Goal: Task Accomplishment & Management: Use online tool/utility

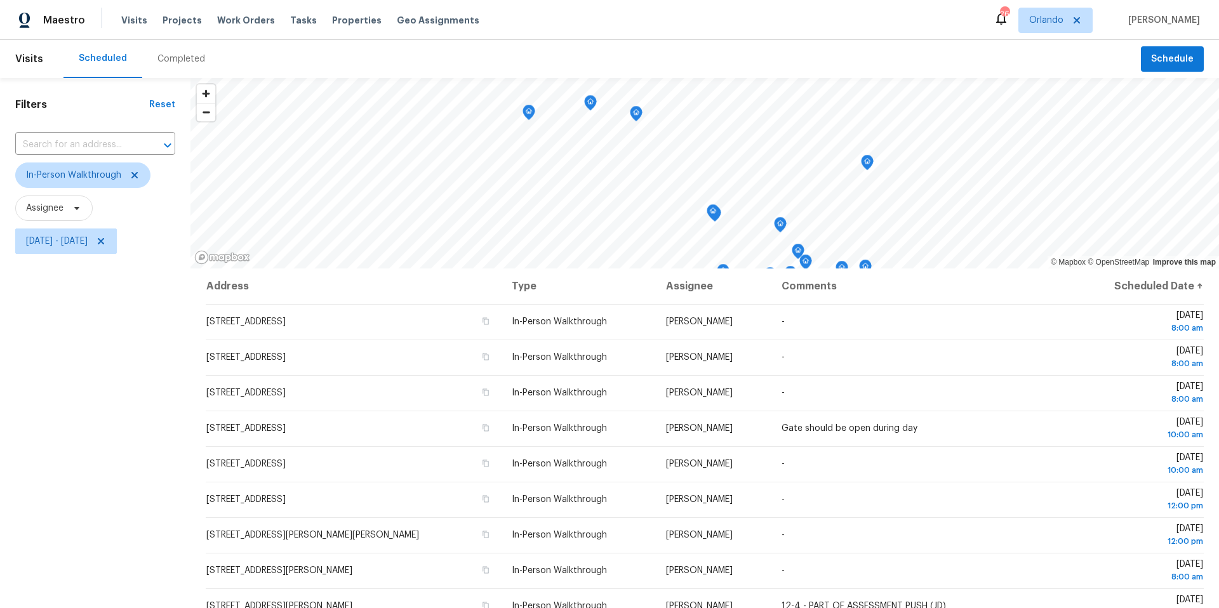
scroll to position [271, 0]
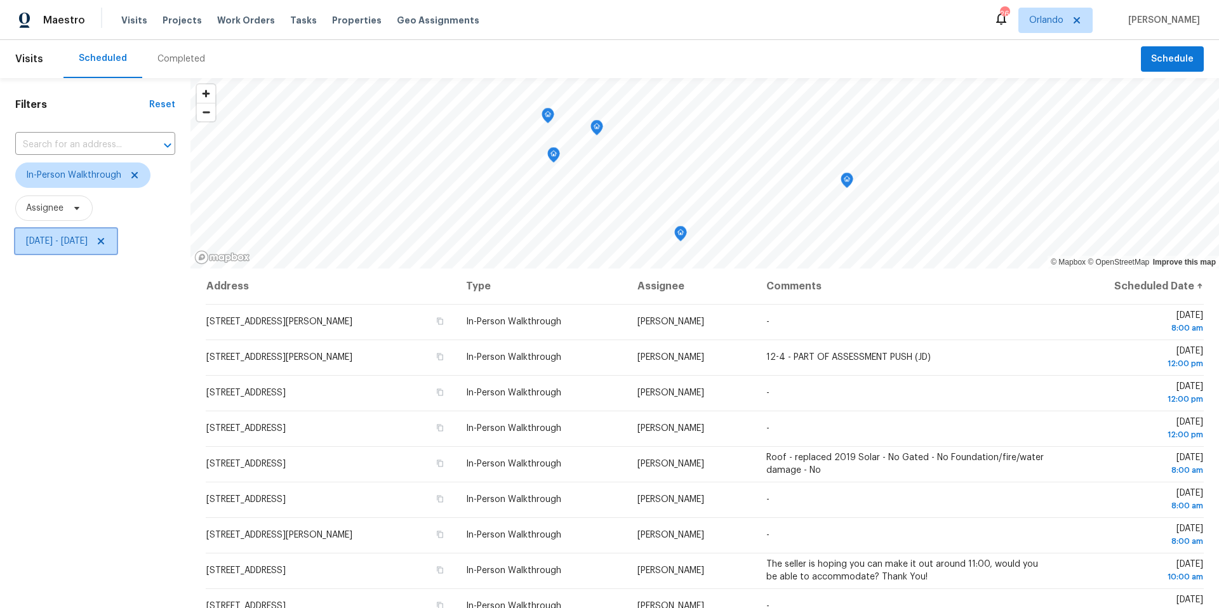
click at [88, 245] on span "Mon, Oct 06 - Fri, Oct 10" at bounding box center [57, 241] width 62 height 13
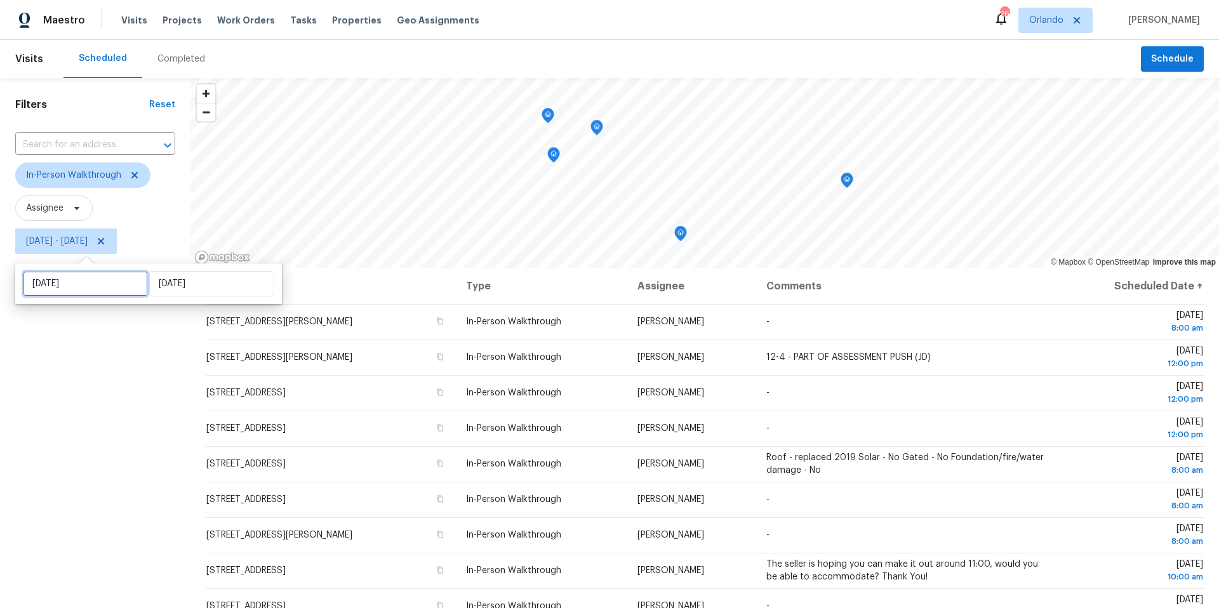
click at [111, 293] on input "Mon, Oct 06" at bounding box center [85, 283] width 125 height 25
select select "9"
select select "2025"
select select "10"
select select "2025"
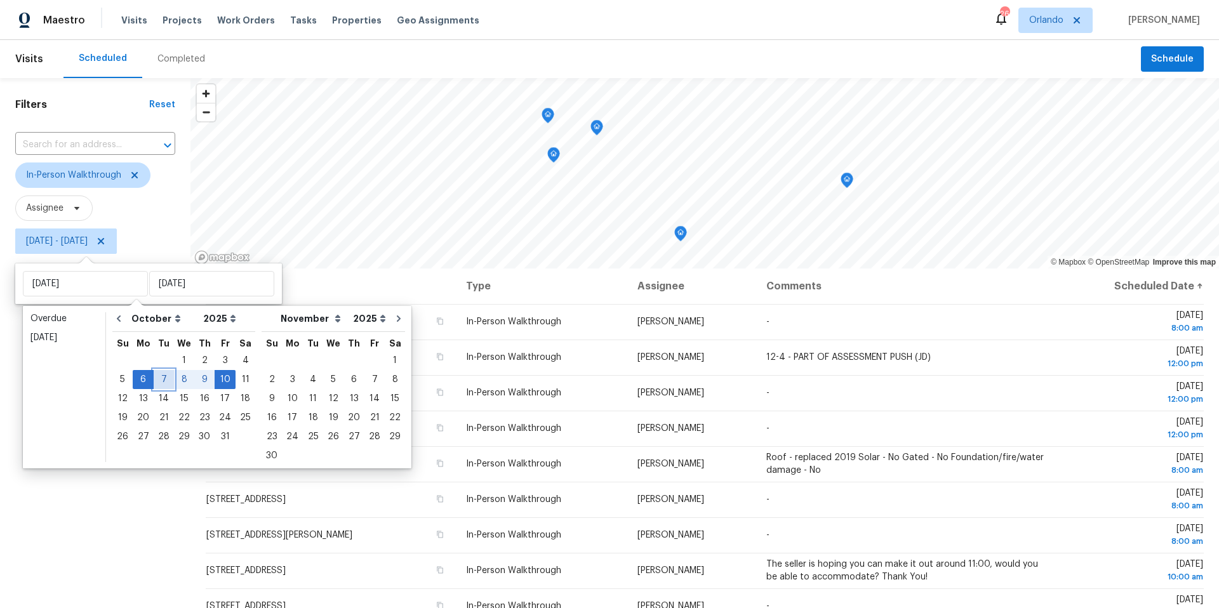
click at [162, 380] on div "7" at bounding box center [164, 380] width 20 height 18
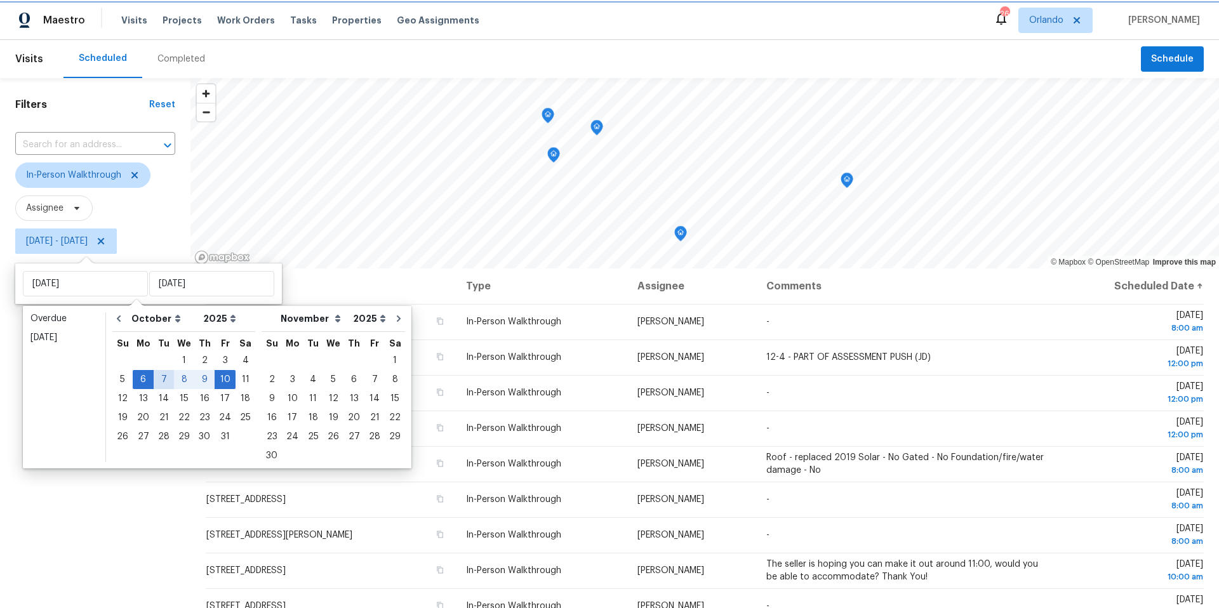
type input "Tue, Oct 07"
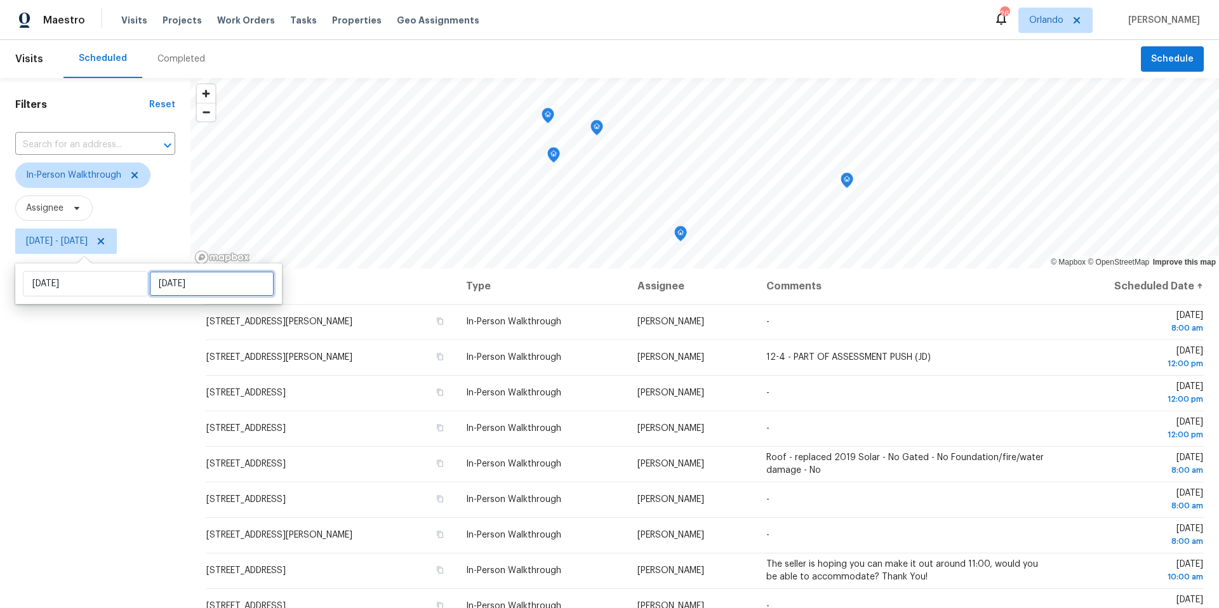
click at [201, 283] on input "Fri, Oct 10" at bounding box center [211, 283] width 125 height 25
select select "9"
select select "2025"
select select "10"
select select "2025"
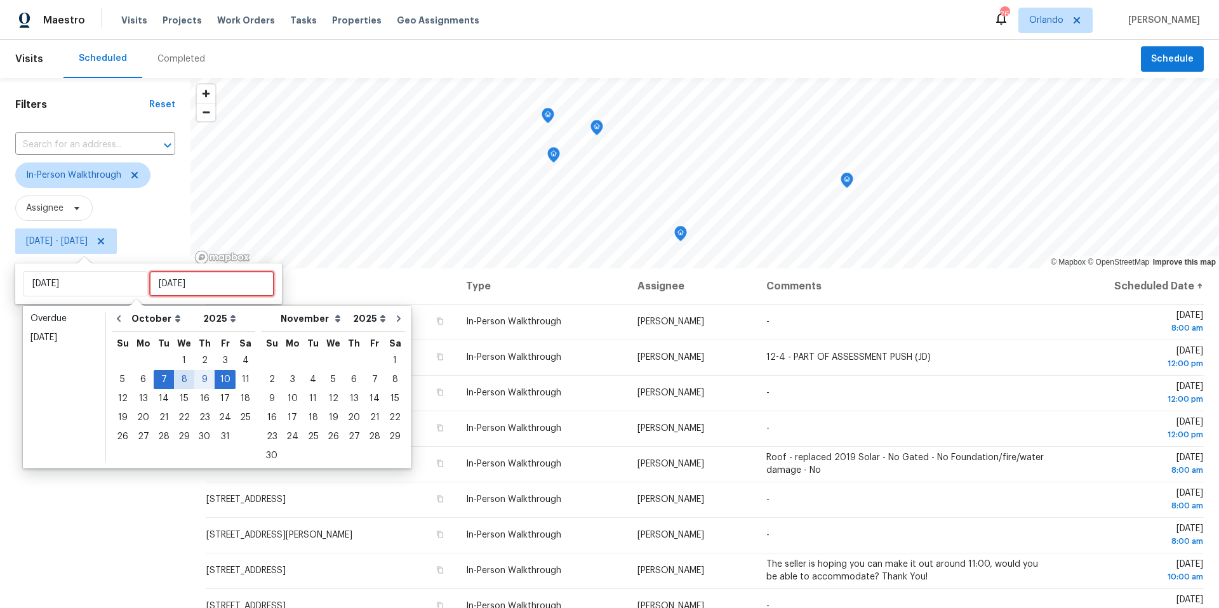
type input "Wed, Oct 01"
type input "Tue, Oct 07"
click at [180, 382] on div "8" at bounding box center [184, 380] width 20 height 18
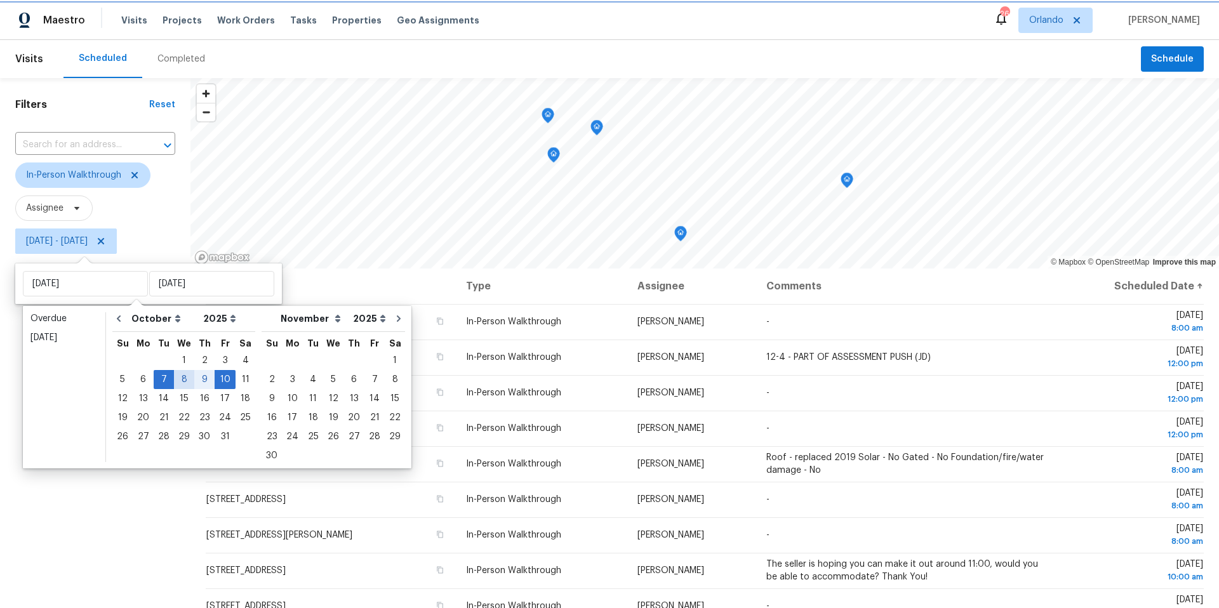
type input "Wed, Oct 08"
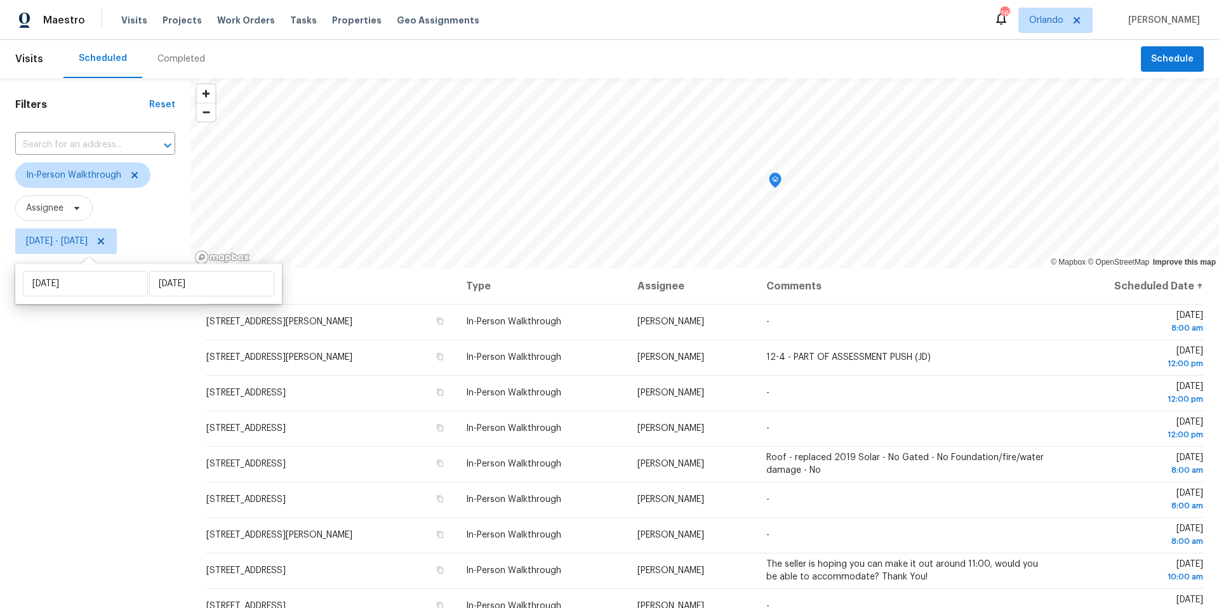
click at [102, 442] on div "Filters Reset ​ In-Person Walkthrough Assignee Tue, Oct 07 - Wed, Oct 08" at bounding box center [95, 416] width 191 height 677
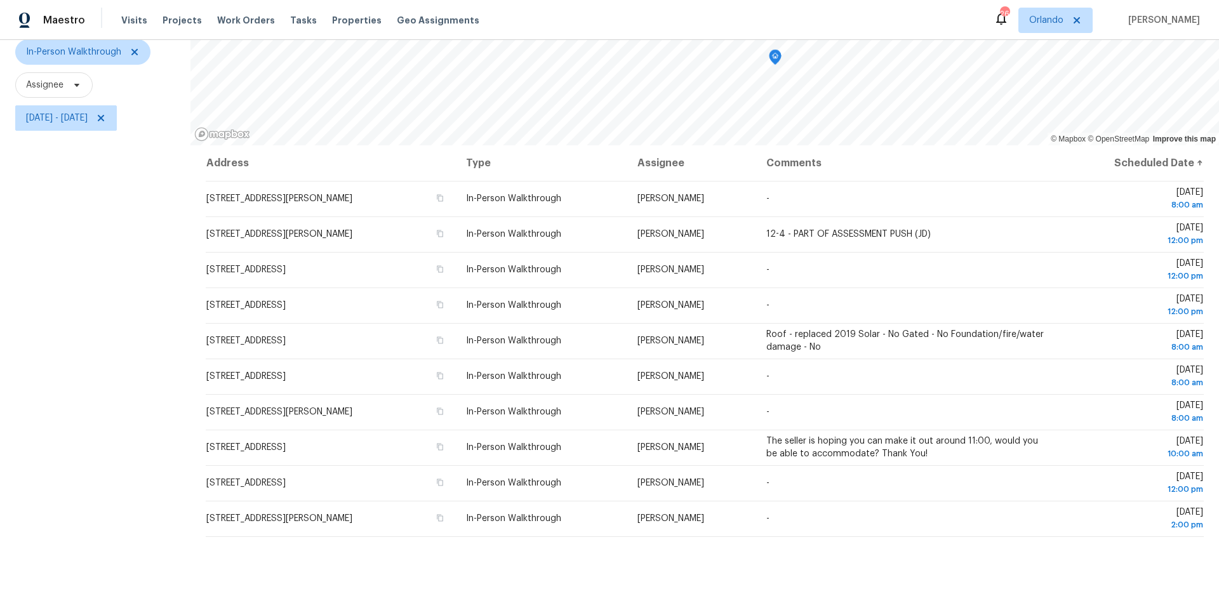
scroll to position [147, 0]
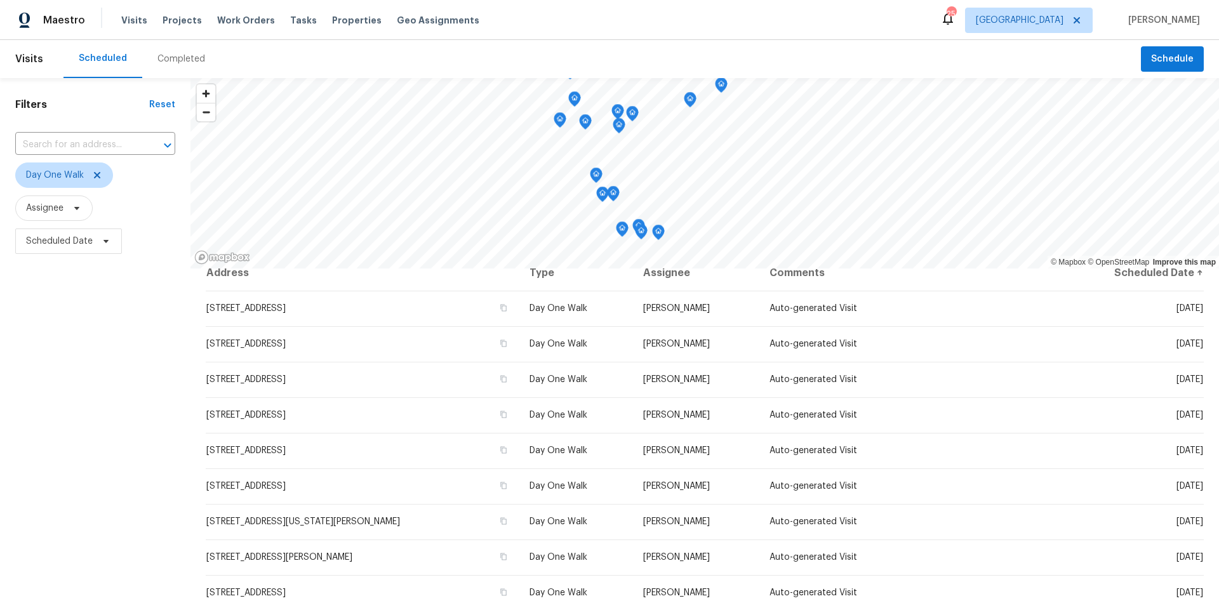
scroll to position [13, 0]
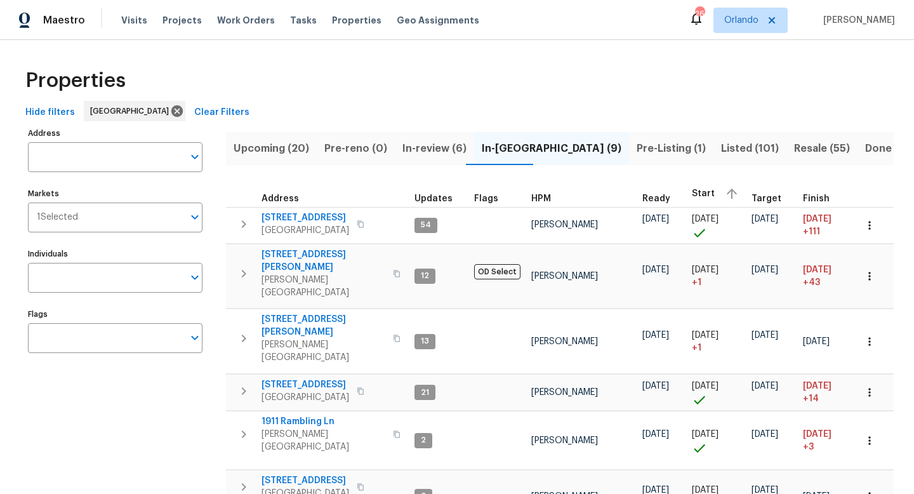
scroll to position [128, 0]
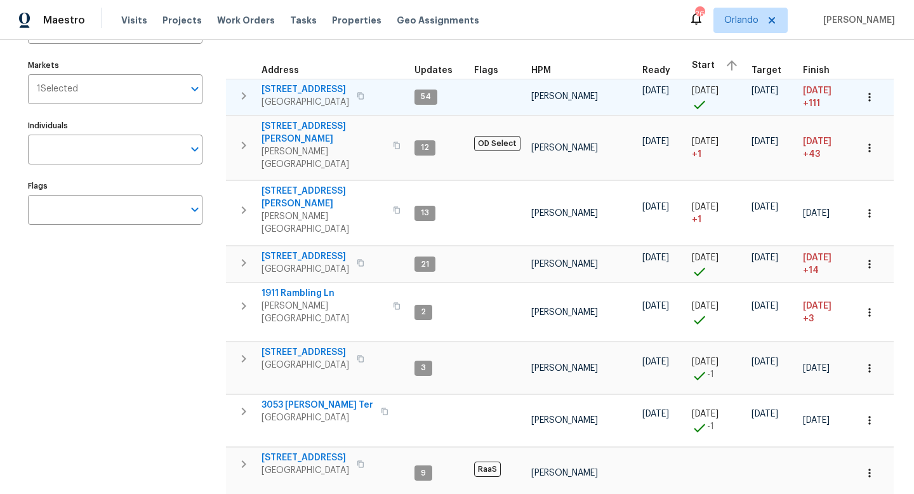
click at [244, 97] on icon "button" at bounding box center [244, 96] width 4 height 8
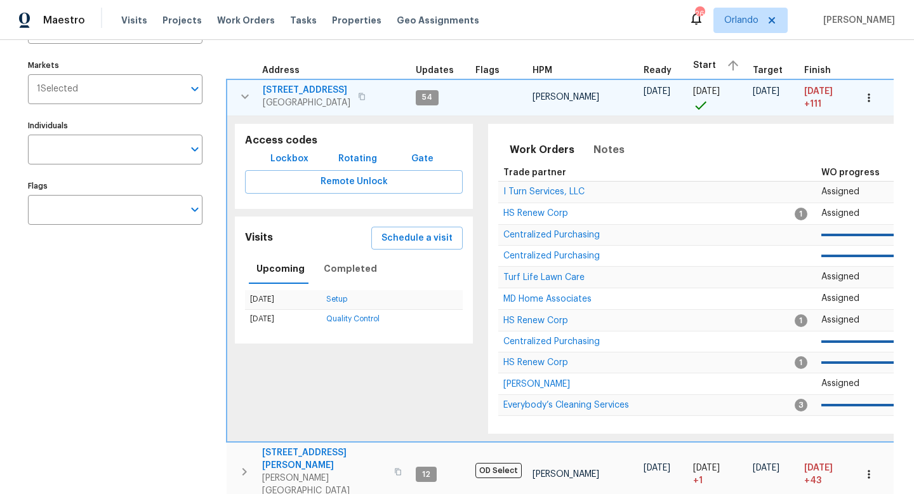
click at [326, 88] on span "10216 Woodborne Pl" at bounding box center [307, 90] width 88 height 13
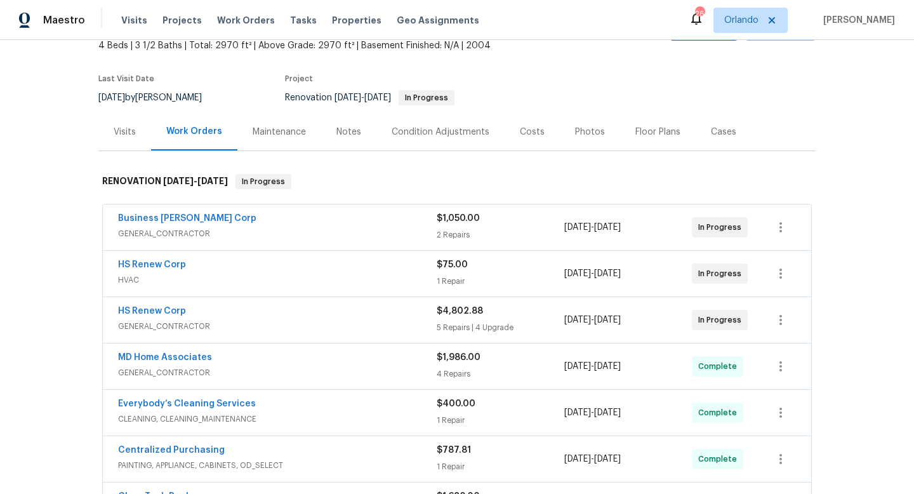
scroll to position [87, 0]
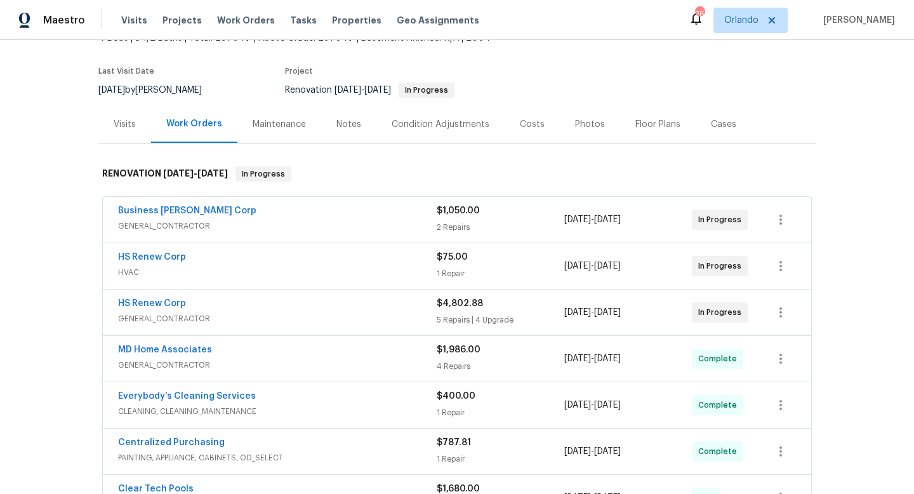
click at [258, 311] on div "HS Renew Corp" at bounding box center [277, 304] width 319 height 15
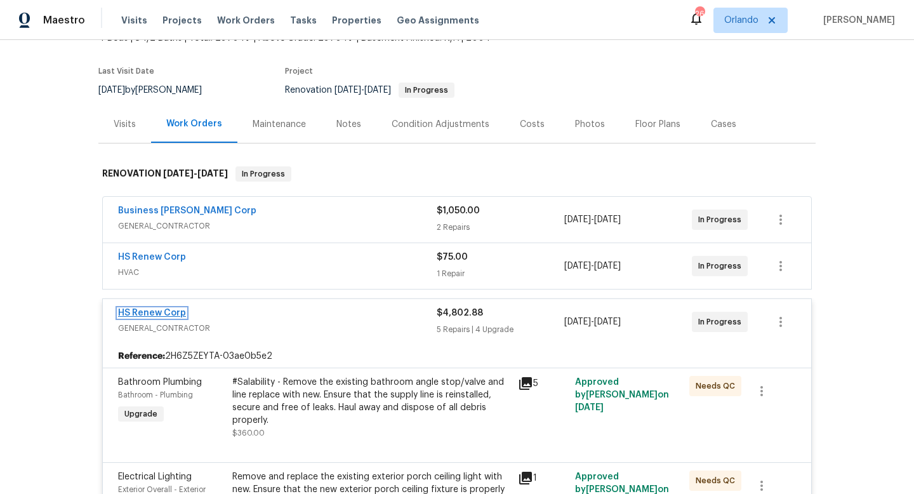
click at [152, 309] on link "HS Renew Corp" at bounding box center [152, 313] width 68 height 9
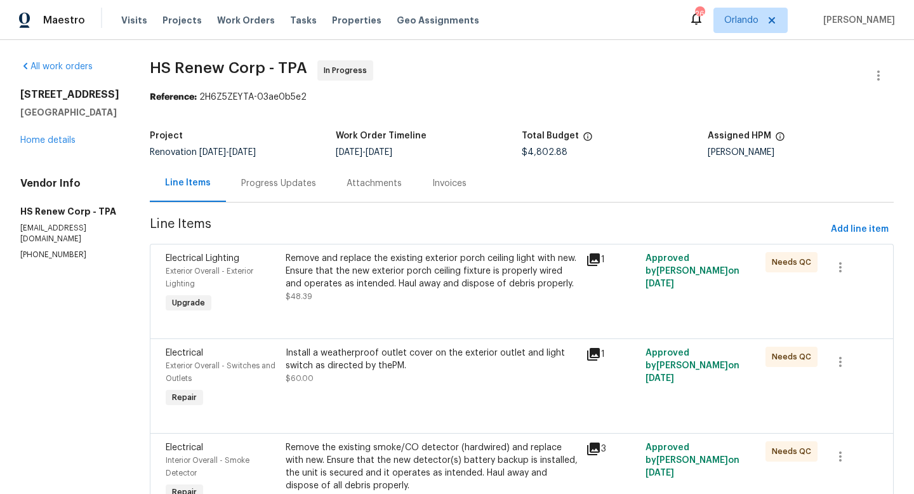
click at [277, 181] on div "Progress Updates" at bounding box center [278, 183] width 75 height 13
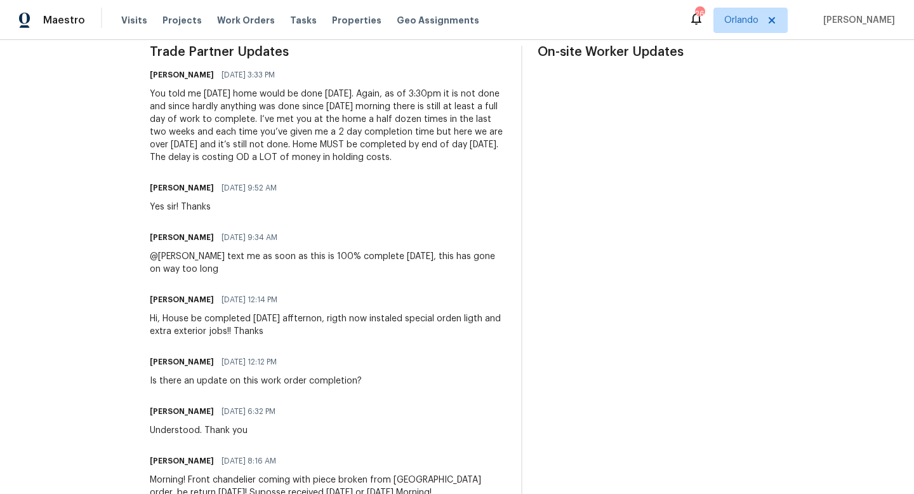
scroll to position [382, 0]
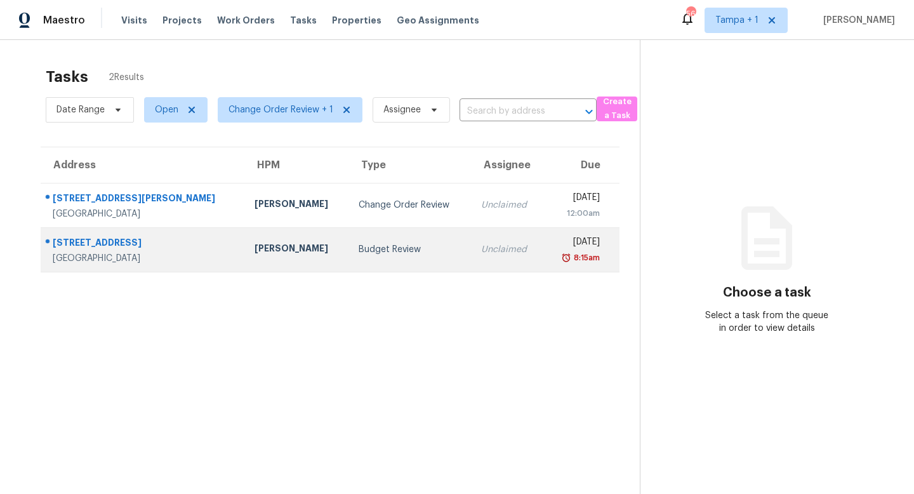
click at [359, 249] on div "Budget Review" at bounding box center [410, 249] width 102 height 13
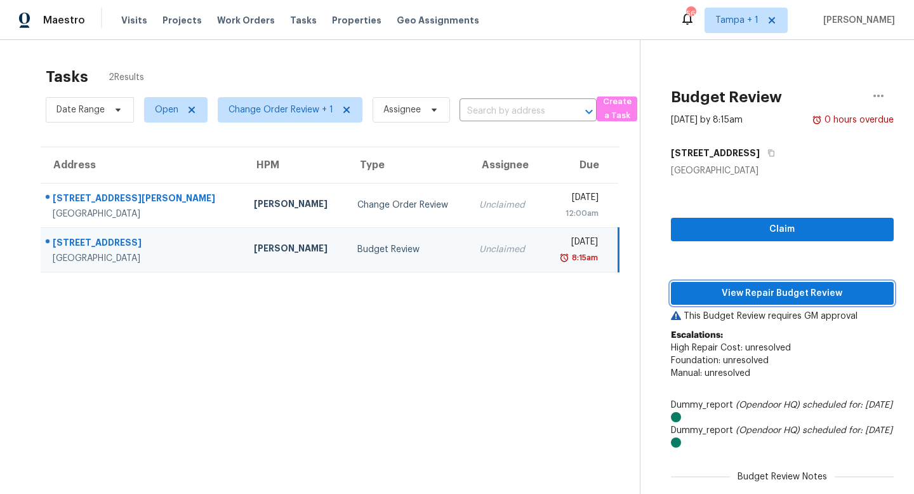
click at [756, 295] on span "View Repair Budget Review" at bounding box center [782, 294] width 203 height 16
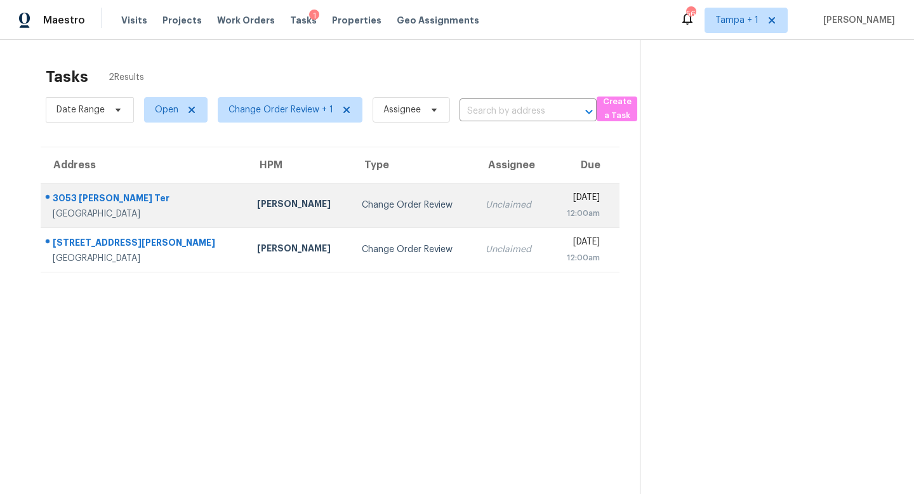
click at [394, 211] on td "Change Order Review" at bounding box center [414, 205] width 124 height 44
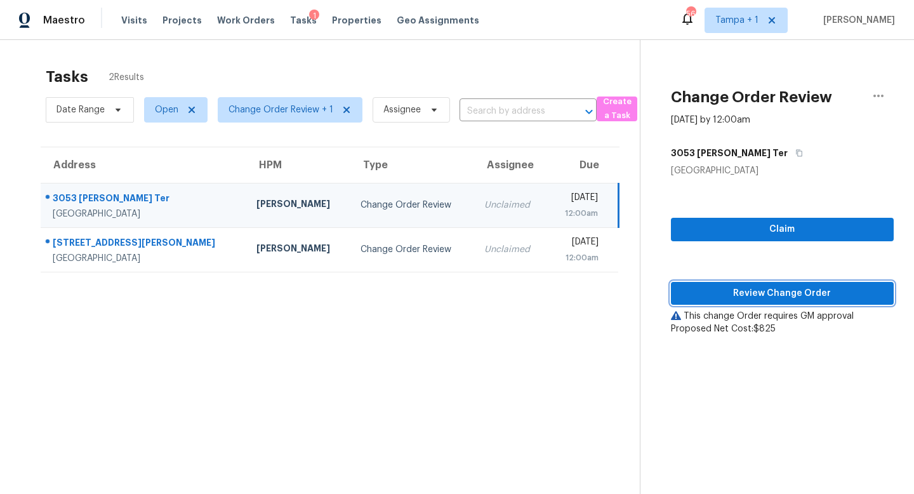
click at [765, 293] on span "Review Change Order" at bounding box center [782, 294] width 203 height 16
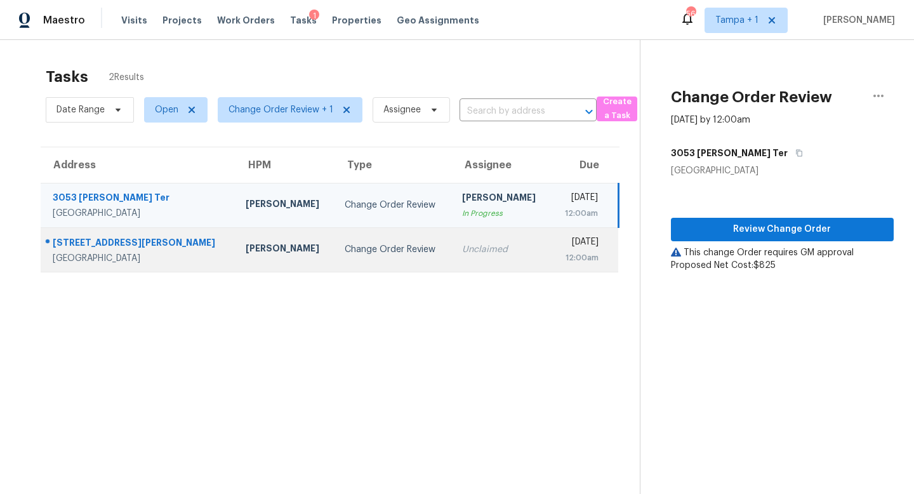
click at [361, 241] on td "Change Order Review" at bounding box center [393, 249] width 117 height 44
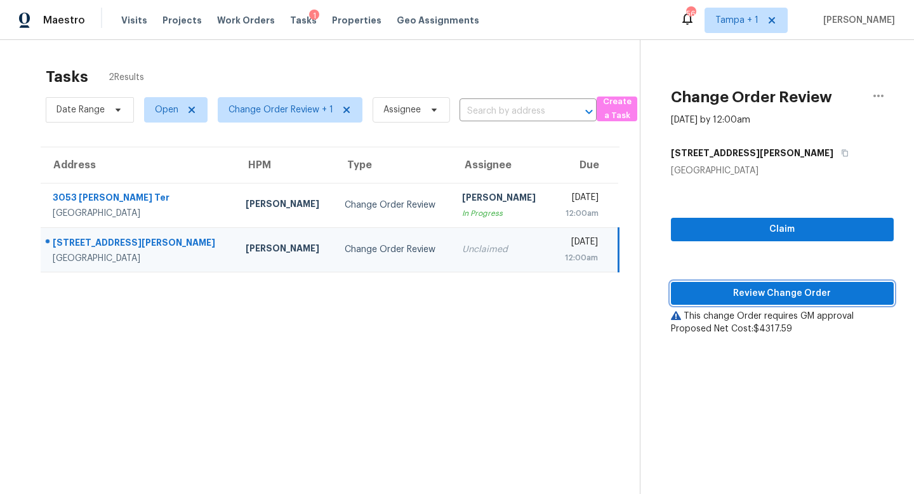
click at [763, 289] on span "Review Change Order" at bounding box center [782, 294] width 203 height 16
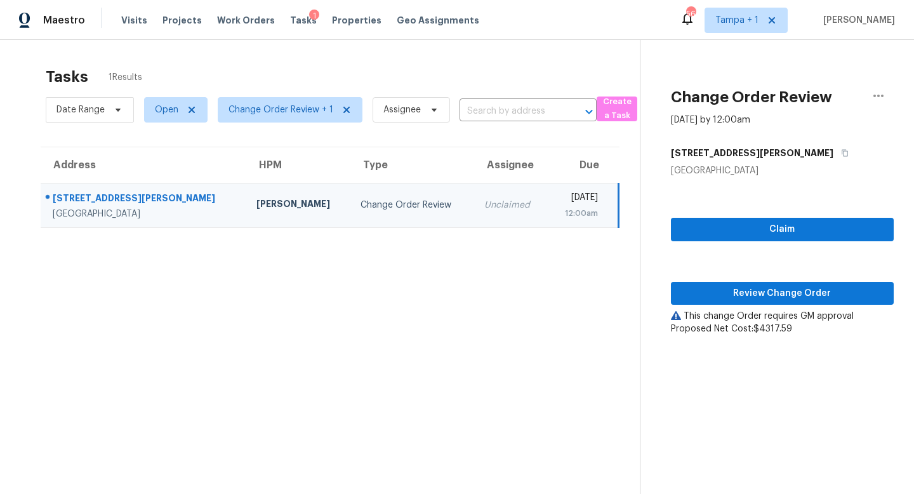
click at [480, 322] on section "Tasks 1 Results Date Range Open Change Order Review + 1 Assignee ​ Create a Tas…" at bounding box center [330, 297] width 620 height 474
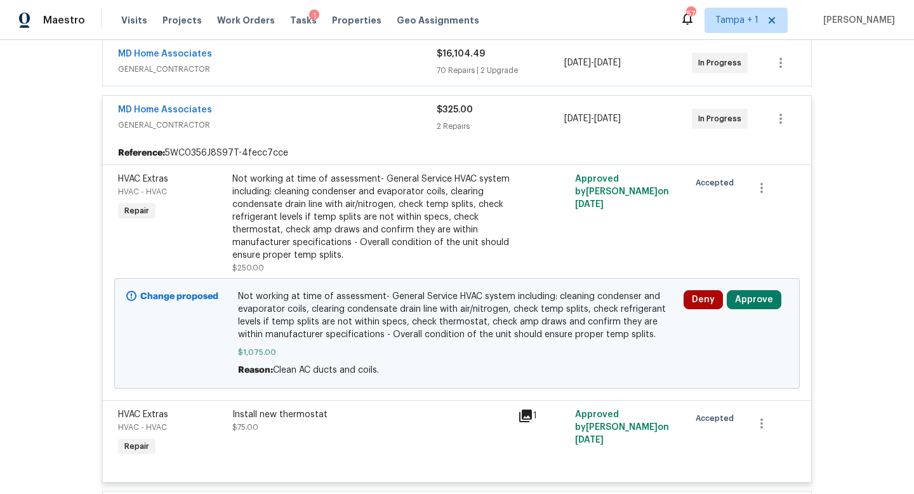
scroll to position [366, 0]
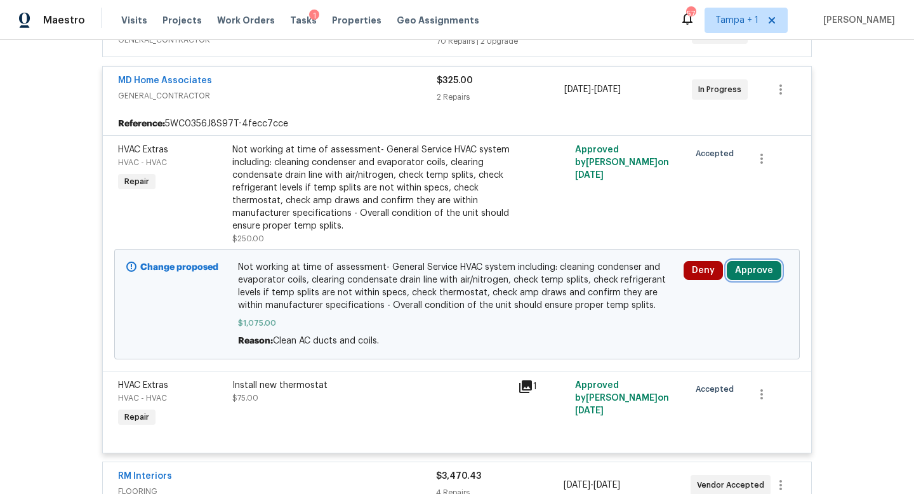
click at [744, 267] on button "Approve" at bounding box center [754, 270] width 55 height 19
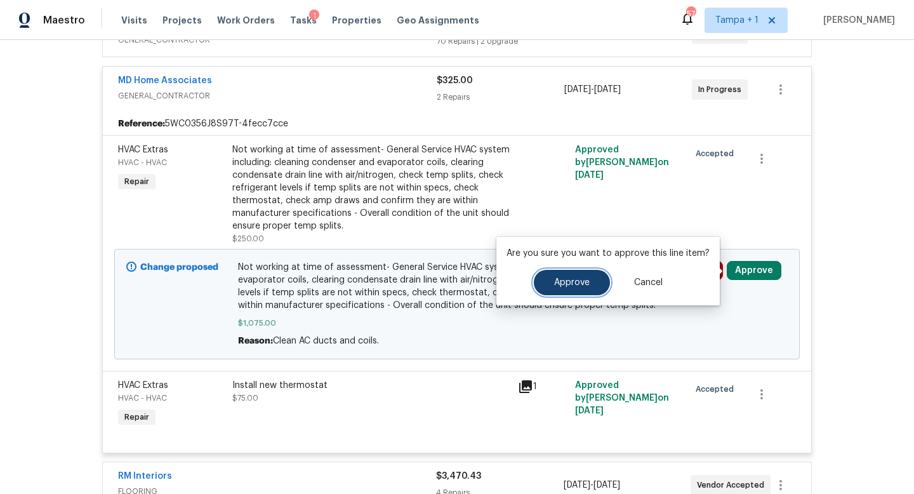
click at [571, 282] on span "Approve" at bounding box center [572, 283] width 36 height 10
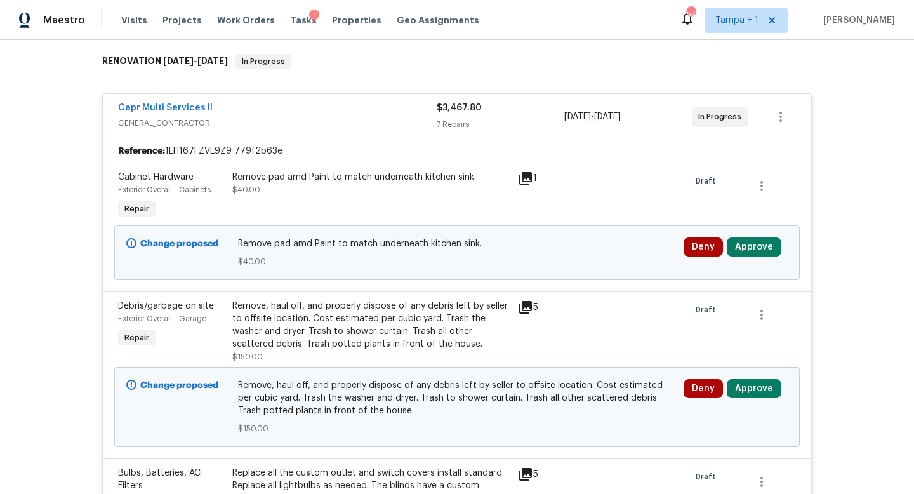
scroll to position [271, 0]
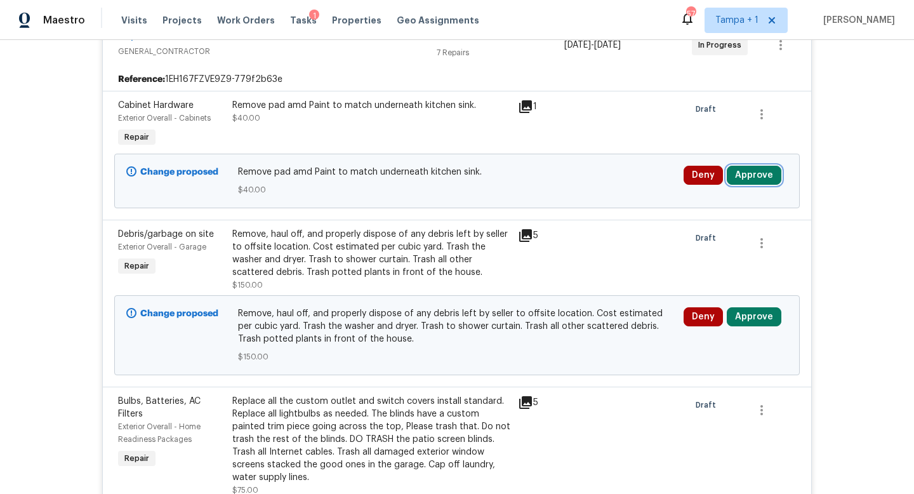
click at [754, 178] on button "Approve" at bounding box center [754, 175] width 55 height 19
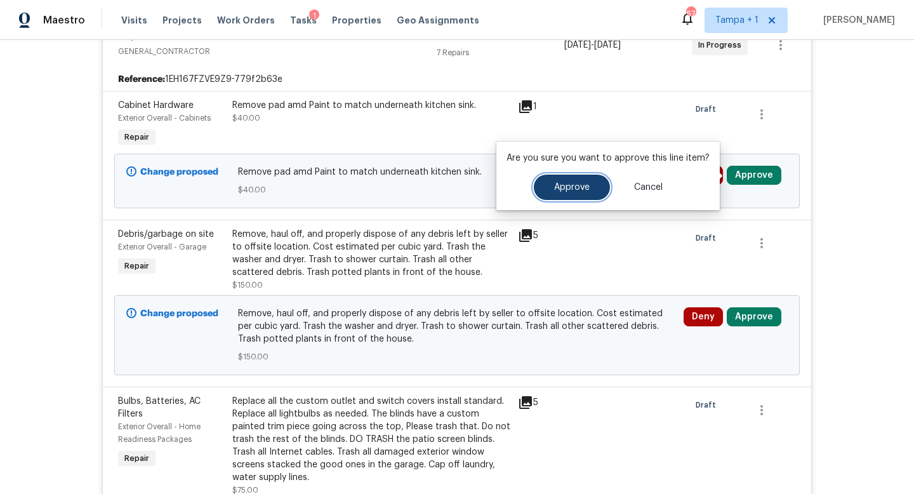
click at [568, 178] on button "Approve" at bounding box center [572, 187] width 76 height 25
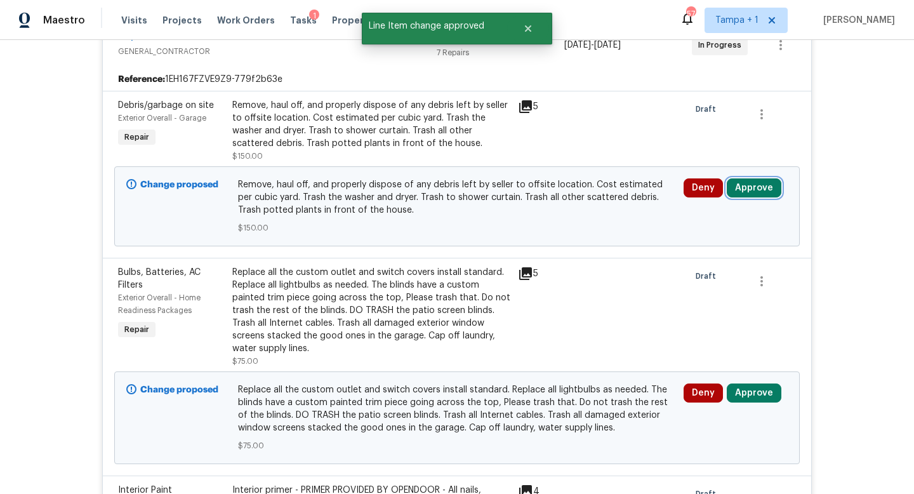
click at [751, 184] on button "Approve" at bounding box center [754, 187] width 55 height 19
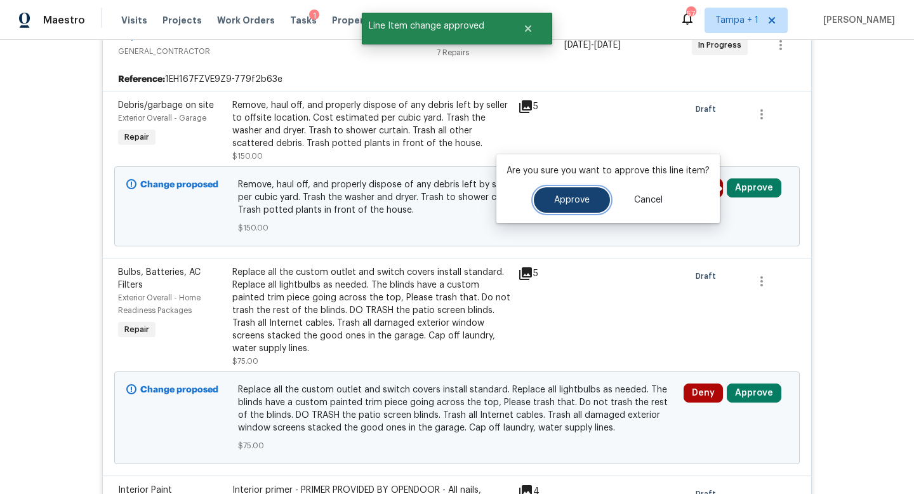
click at [564, 194] on button "Approve" at bounding box center [572, 199] width 76 height 25
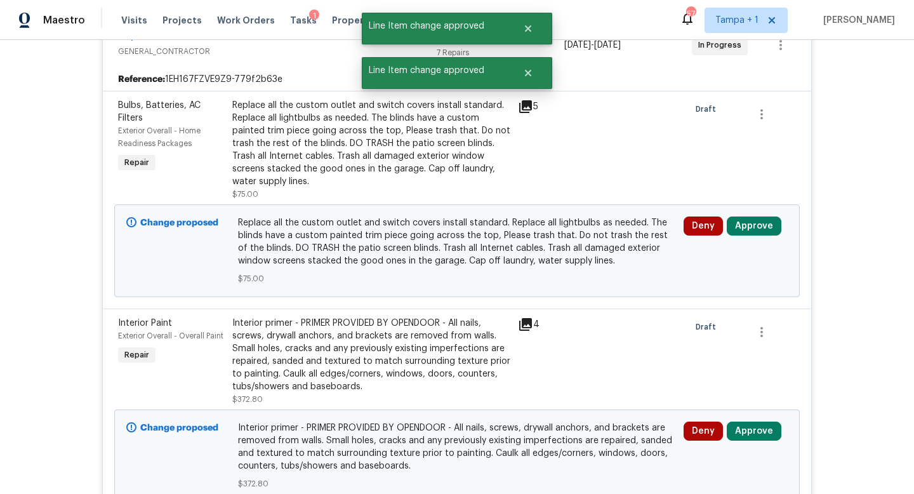
drag, startPoint x: 719, startPoint y: 277, endPoint x: 749, endPoint y: 258, distance: 35.9
click at [749, 258] on div "Deny Approve" at bounding box center [736, 251] width 112 height 76
click at [752, 220] on button "Approve" at bounding box center [754, 226] width 55 height 19
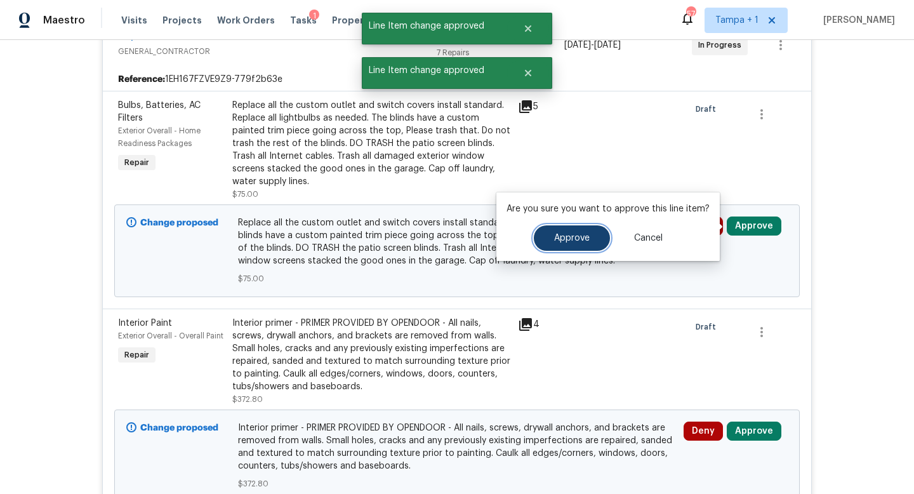
click at [568, 227] on button "Approve" at bounding box center [572, 237] width 76 height 25
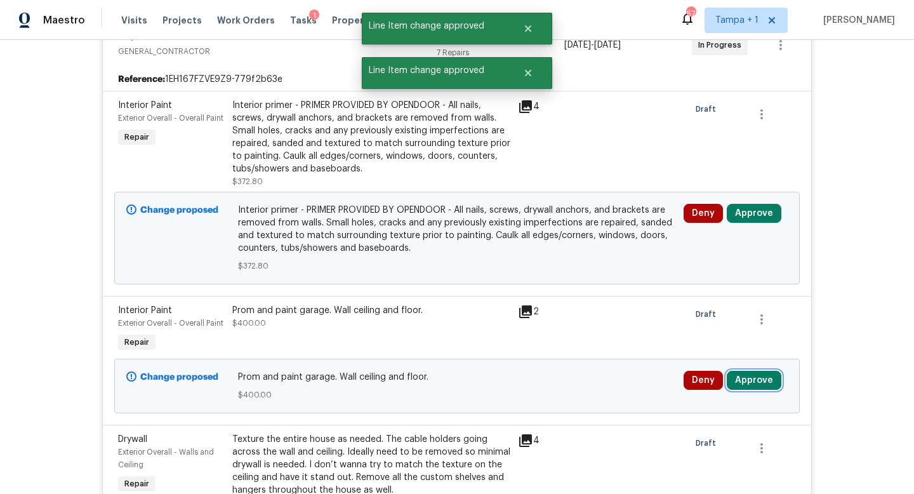
click at [751, 372] on button "Approve" at bounding box center [754, 380] width 55 height 19
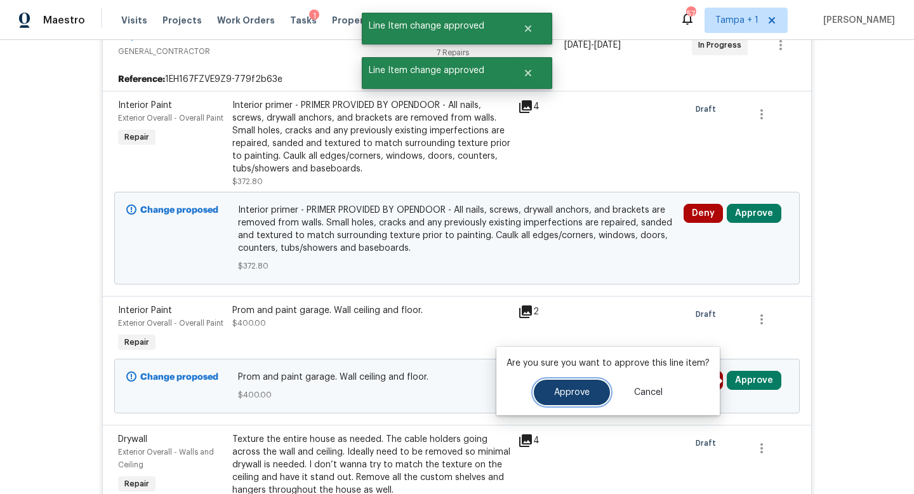
click at [566, 389] on span "Approve" at bounding box center [572, 393] width 36 height 10
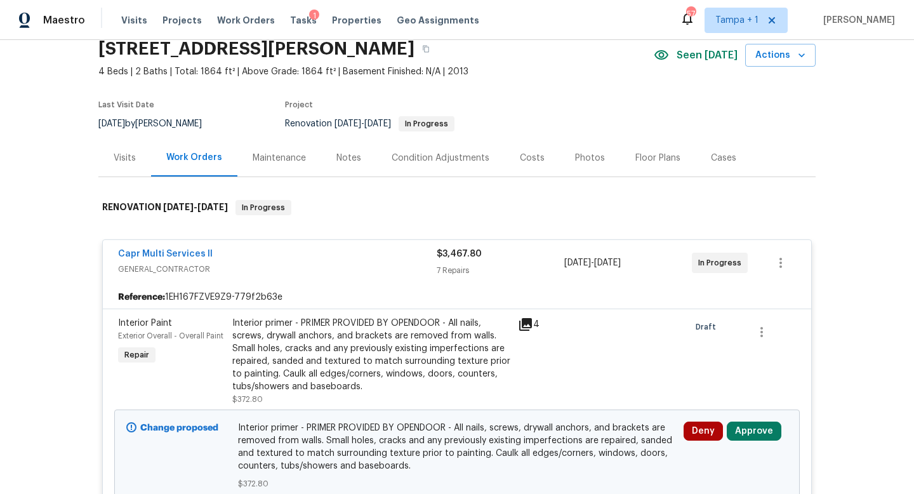
scroll to position [136, 0]
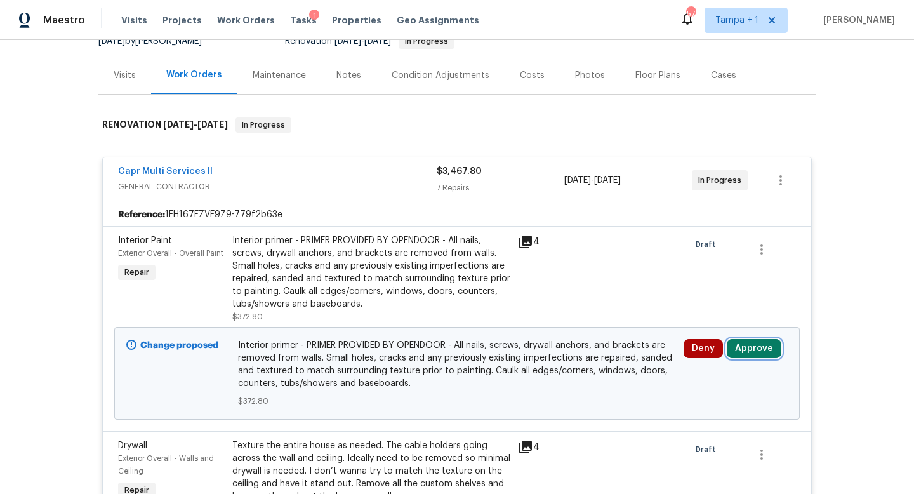
click at [749, 352] on button "Approve" at bounding box center [754, 348] width 55 height 19
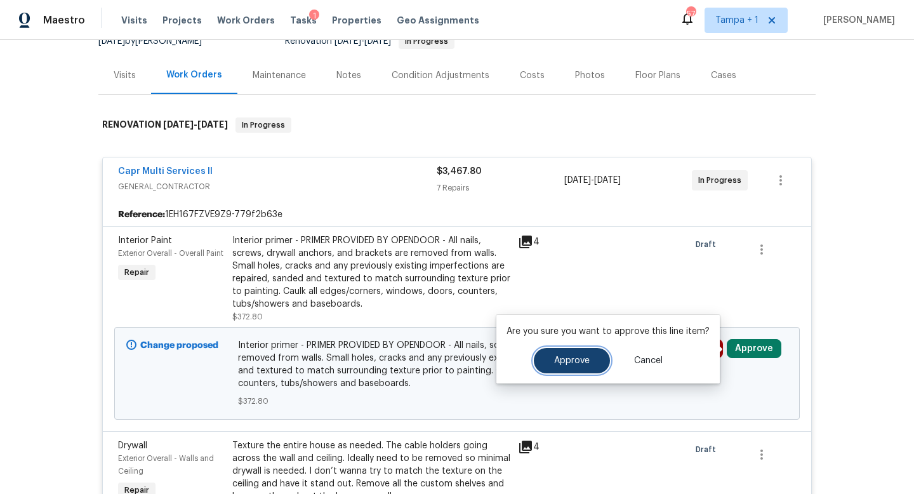
click at [585, 365] on span "Approve" at bounding box center [572, 361] width 36 height 10
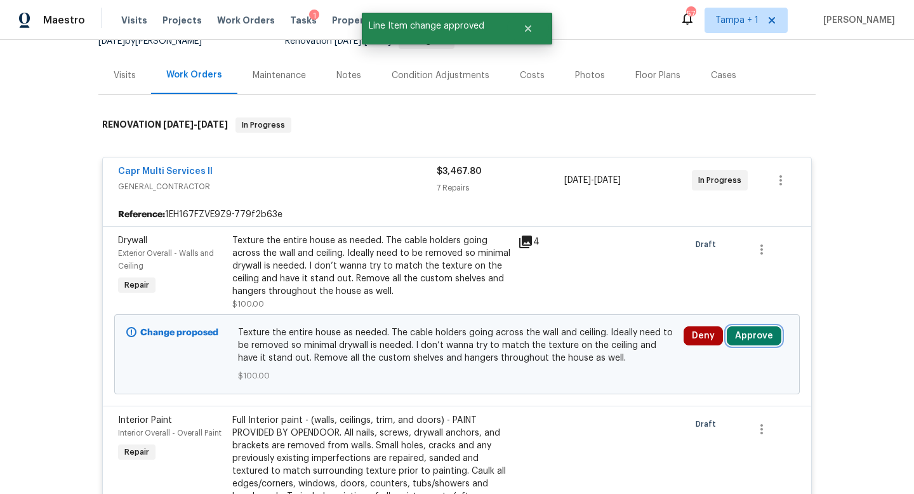
click at [764, 340] on button "Approve" at bounding box center [754, 335] width 55 height 19
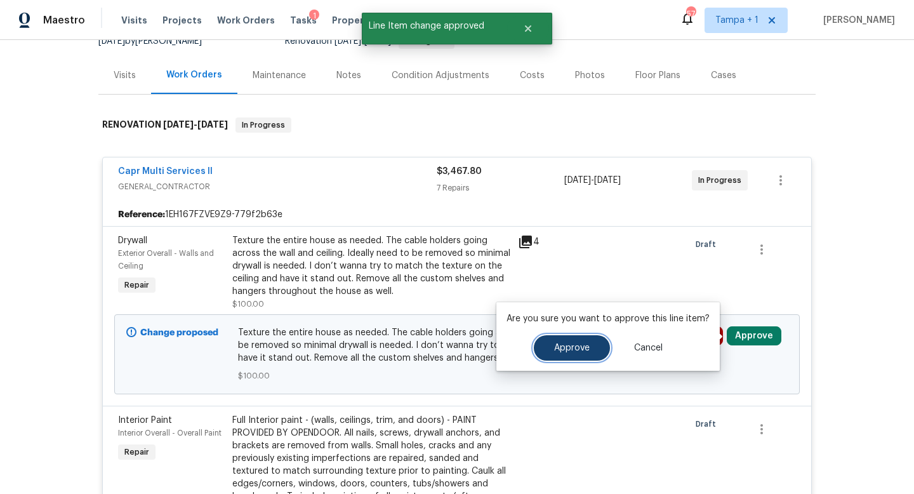
click at [576, 349] on span "Approve" at bounding box center [572, 349] width 36 height 10
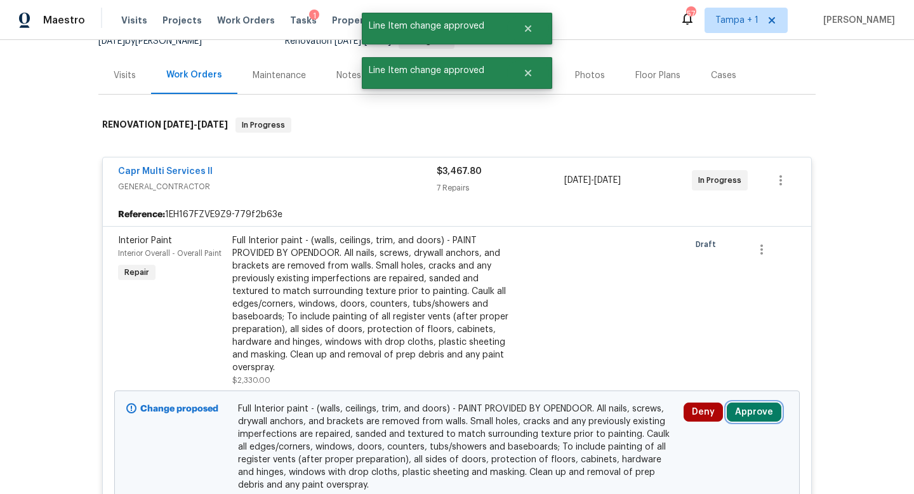
click at [757, 420] on button "Approve" at bounding box center [754, 412] width 55 height 19
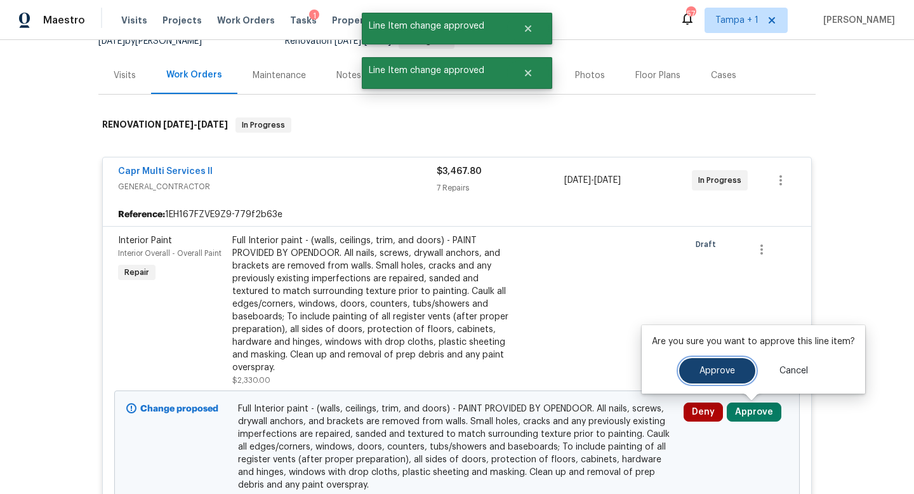
click at [723, 372] on span "Approve" at bounding box center [718, 371] width 36 height 10
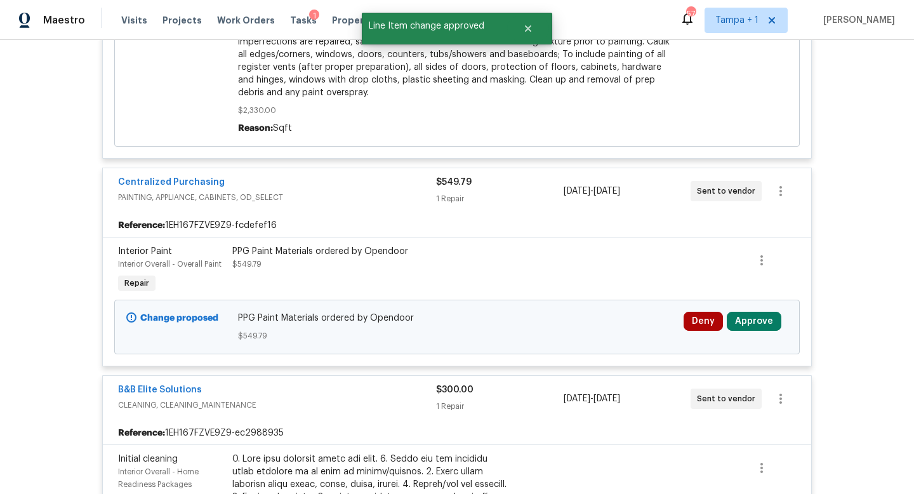
scroll to position [1496, 0]
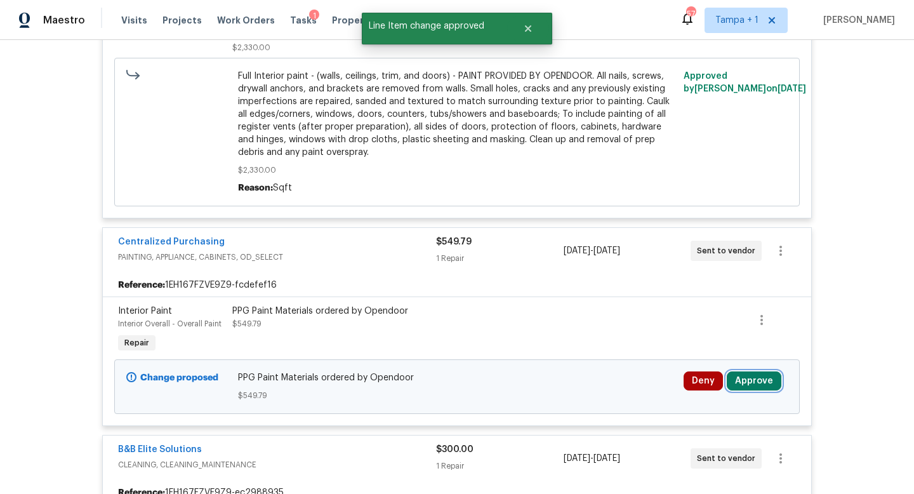
click at [753, 384] on button "Approve" at bounding box center [754, 380] width 55 height 19
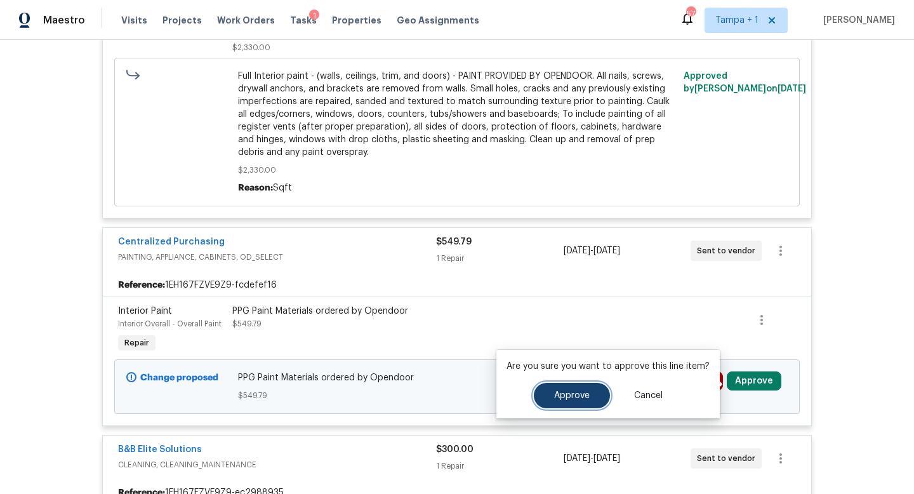
click at [572, 390] on button "Approve" at bounding box center [572, 395] width 76 height 25
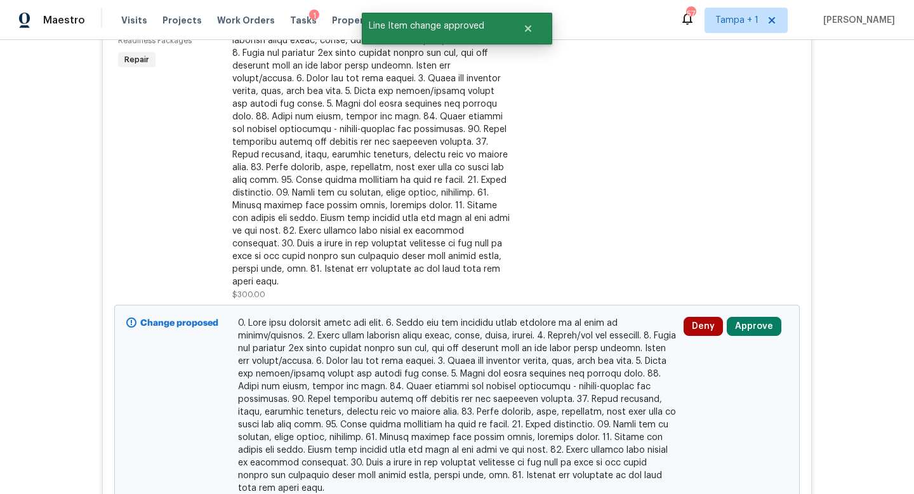
scroll to position [2023, 0]
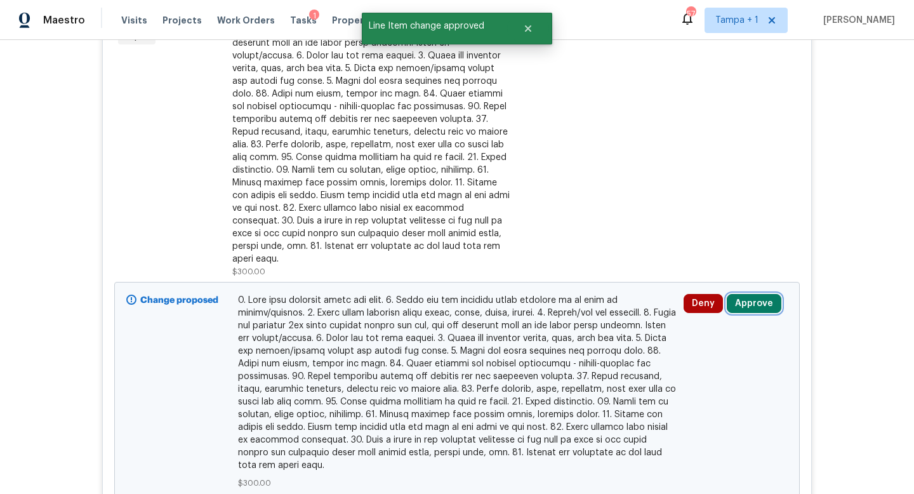
click at [747, 294] on button "Approve" at bounding box center [754, 303] width 55 height 19
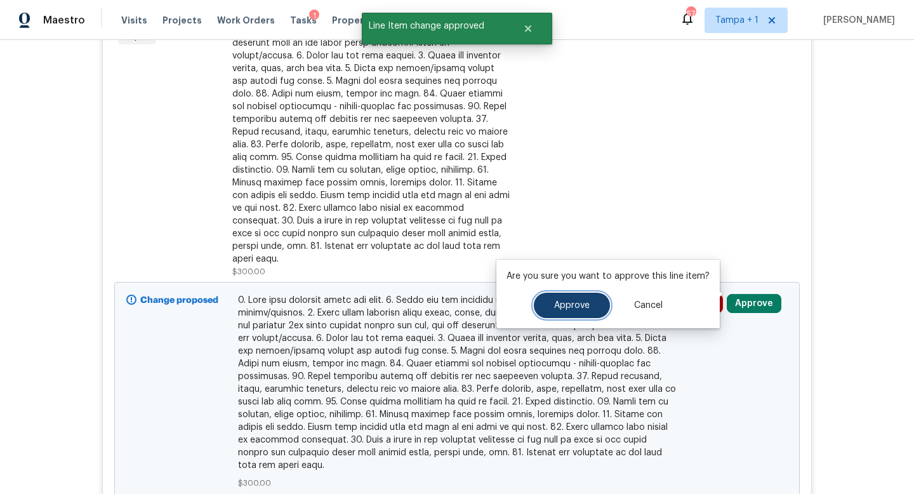
click at [569, 301] on span "Approve" at bounding box center [572, 306] width 36 height 10
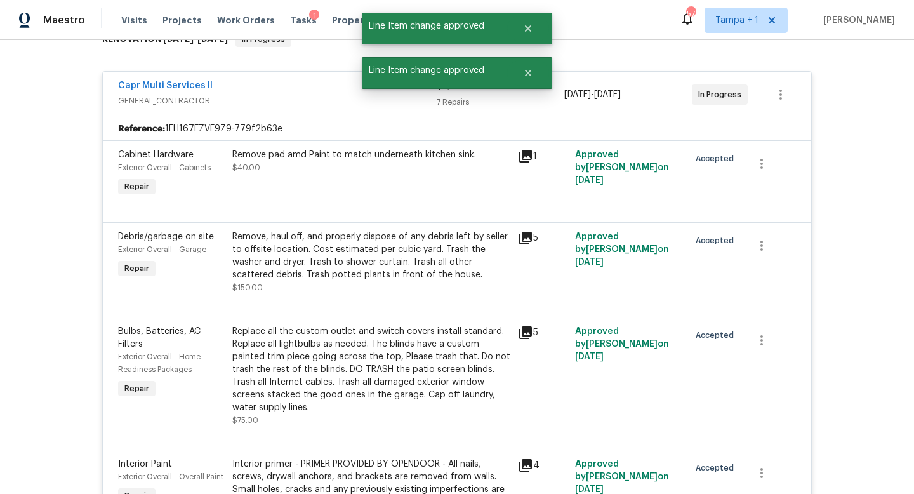
scroll to position [0, 0]
